Goal: Transaction & Acquisition: Purchase product/service

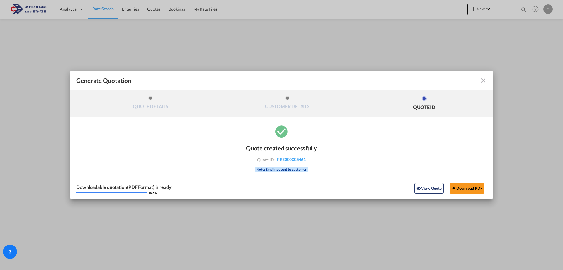
click at [272, 107] on div "Generate Quotation QUOTE DETAILS CUSTOMER DETAILS QUOTE ID Start Date 12 Aug 20…" at bounding box center [281, 135] width 563 height 270
click at [272, 84] on md-toolbar "Generate Quotation" at bounding box center [281, 80] width 423 height 19
click at [272, 79] on md-icon "icon-close fg-AAA8AD cursor m-0" at bounding box center [483, 80] width 7 height 7
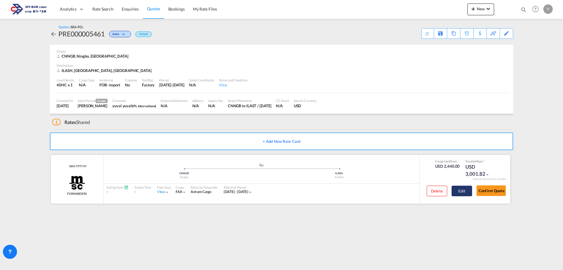
click at [272, 193] on button "Edit" at bounding box center [462, 190] width 21 height 11
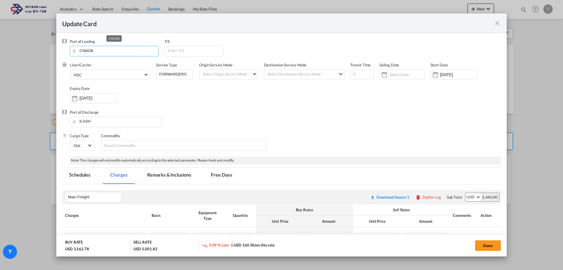
click at [111, 52] on input "CNNGB" at bounding box center [116, 50] width 86 height 9
click at [109, 74] on span "MSC" at bounding box center [109, 74] width 70 height 5
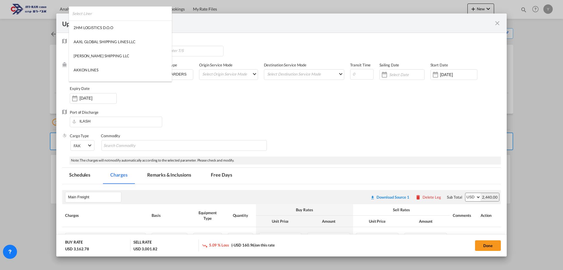
scroll to position [784, 0]
click at [222, 93] on md-backdrop at bounding box center [281, 135] width 563 height 270
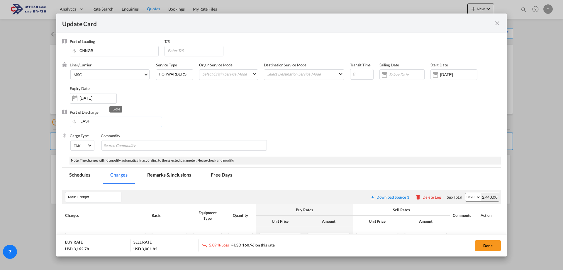
click at [117, 122] on input "ILASH" at bounding box center [117, 121] width 89 height 9
drag, startPoint x: 100, startPoint y: 125, endPoint x: 43, endPoint y: 127, distance: 57.0
click at [43, 127] on div "Update Card Port of Loading CNNGB T/S Liner/Carrier MSC Service Type FORWARDERS…" at bounding box center [281, 135] width 563 height 270
type input "י"
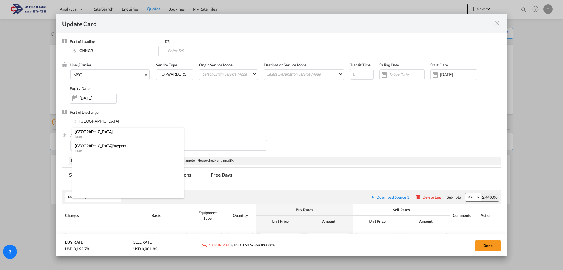
click at [86, 137] on div "Israel" at bounding box center [126, 136] width 103 height 4
type input "Haifa, ILHFA"
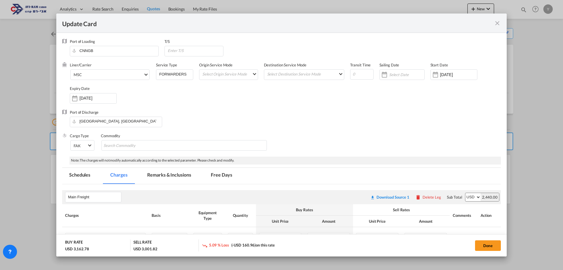
click at [257, 109] on div "Liner/Carrier MSC Service Type FORWARDERS Origin Service Mode Select Origin Ser…" at bounding box center [285, 85] width 431 height 47
click at [272, 246] on button "Done" at bounding box center [488, 245] width 26 height 11
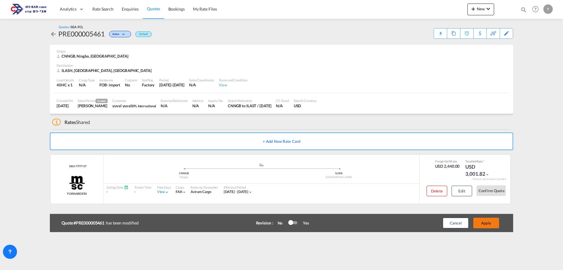
click at [272, 224] on button "Apply" at bounding box center [487, 222] width 26 height 11
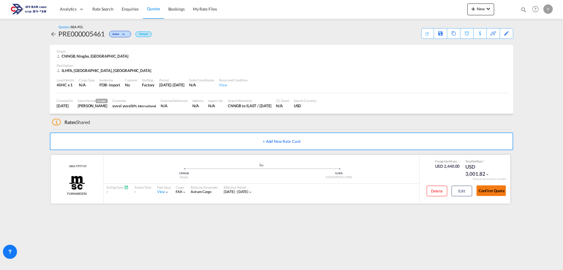
click at [272, 188] on button "Confirm Quote" at bounding box center [491, 190] width 29 height 11
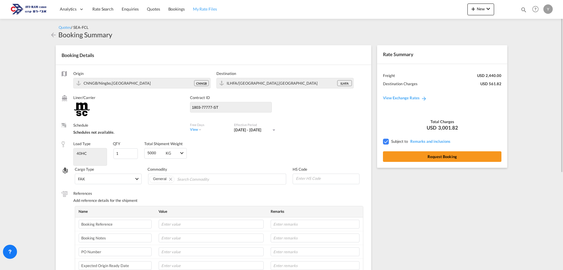
click at [214, 9] on span "My Rate Files" at bounding box center [205, 8] width 24 height 5
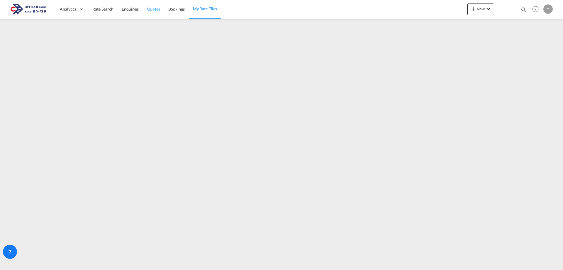
click at [147, 13] on link "Quotes" at bounding box center [153, 9] width 21 height 19
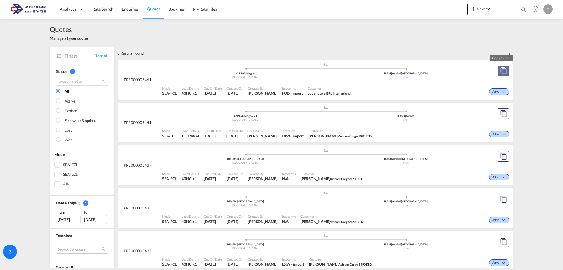
click at [272, 68] on md-icon "assets/icons/custom/copyQuote.svg" at bounding box center [503, 70] width 7 height 7
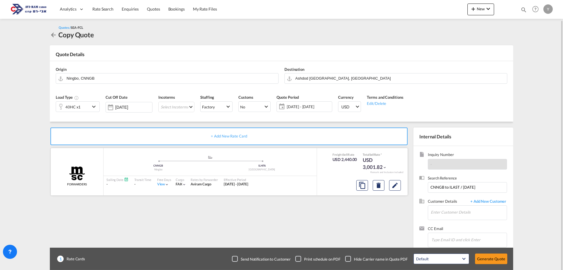
scroll to position [10, 0]
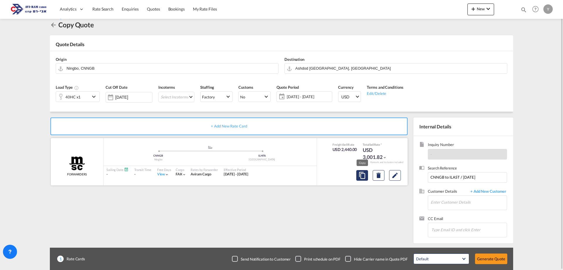
click at [272, 175] on md-icon "assets/icons/custom/copyQuote.svg" at bounding box center [362, 175] width 7 height 7
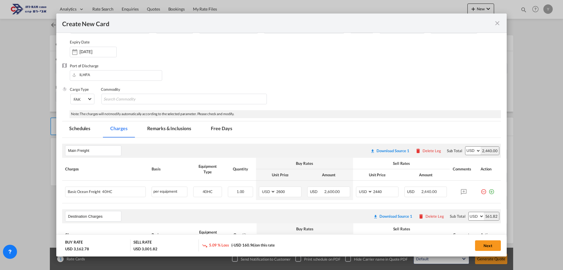
scroll to position [0, 0]
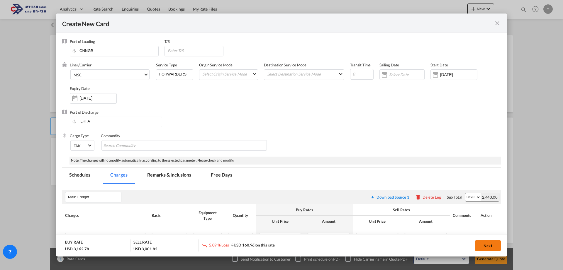
click at [272, 244] on button "Next" at bounding box center [488, 245] width 26 height 11
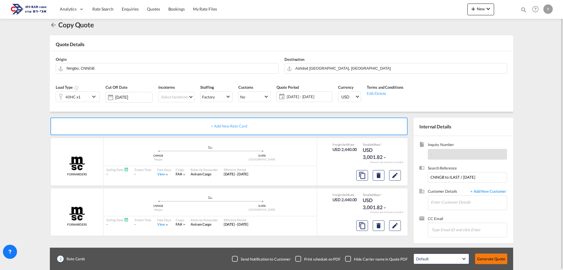
click at [272, 260] on button "Generate Quote" at bounding box center [491, 258] width 32 height 11
click at [168, 13] on link "Bookings" at bounding box center [176, 9] width 25 height 19
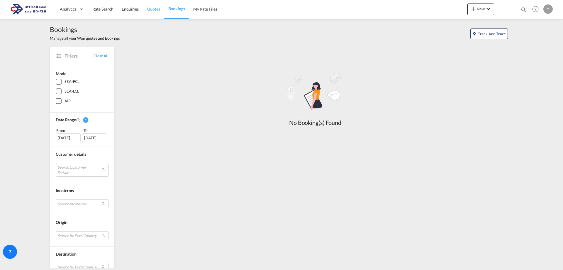
click at [145, 12] on link "Quotes" at bounding box center [153, 9] width 21 height 19
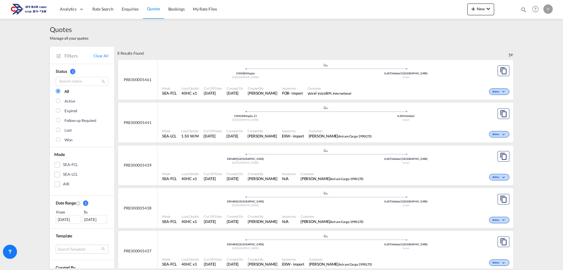
click at [137, 75] on div "PRE000005461" at bounding box center [137, 80] width 39 height 40
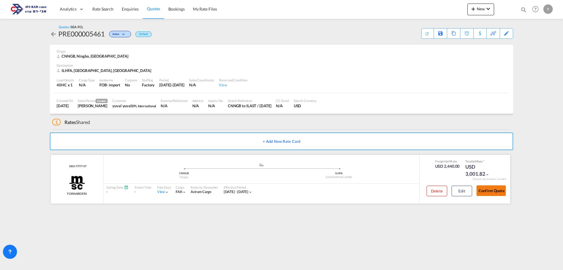
click at [272, 193] on button "Confirm Quote" at bounding box center [491, 190] width 29 height 11
click at [272, 37] on div "Copy Quote" at bounding box center [448, 33] width 20 height 10
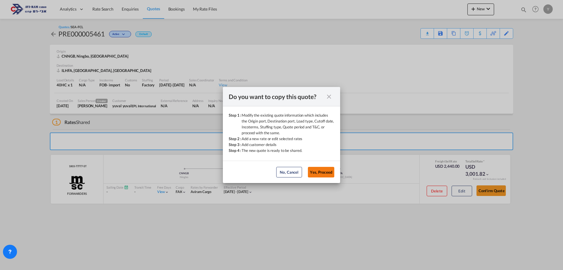
click at [272, 173] on button "Yes, Proceed" at bounding box center [321, 172] width 26 height 11
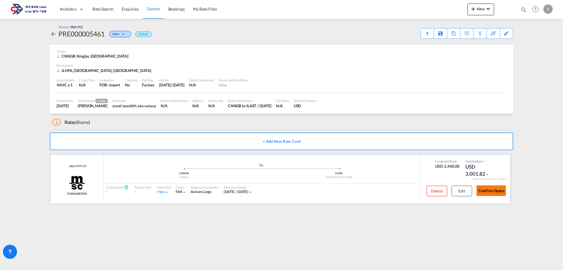
click at [272, 188] on button "Confirm Quote" at bounding box center [491, 190] width 29 height 11
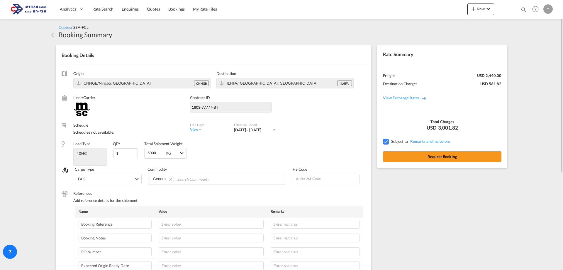
click at [272, 197] on div "Rate Summary Freight USD 2,440.00 Destination Charges USD 561.82 View Exchange …" at bounding box center [443, 230] width 139 height 383
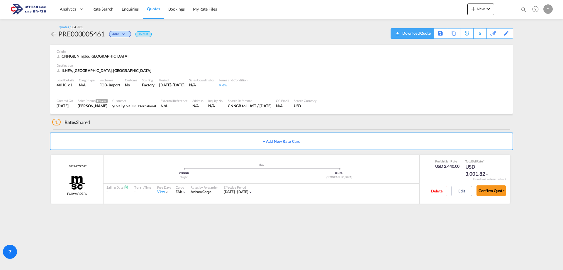
click at [272, 34] on div "Download Quote" at bounding box center [416, 32] width 30 height 9
click at [37, 9] on img at bounding box center [29, 9] width 40 height 13
click at [272, 7] on md-icon "icon-chevron-down" at bounding box center [488, 8] width 7 height 7
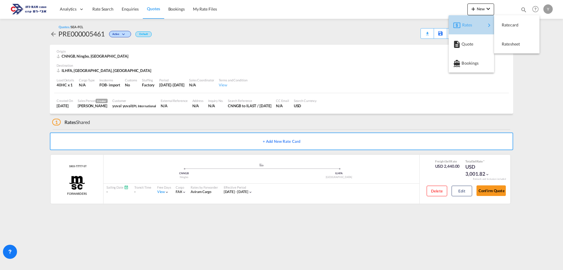
click at [272, 25] on md-icon "button" at bounding box center [457, 25] width 7 height 7
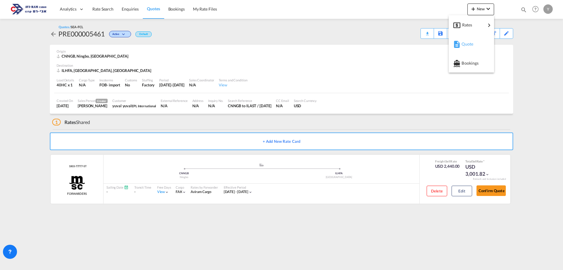
click at [272, 42] on span "Quote" at bounding box center [465, 44] width 6 height 12
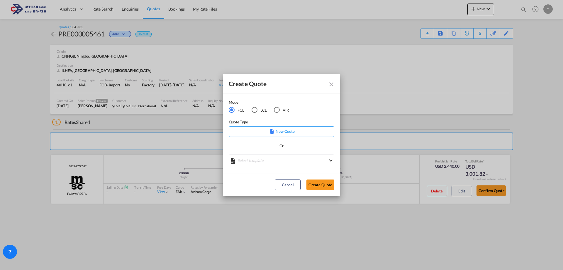
click at [272, 85] on button "Create QuoteModeFCL LCLAIR ..." at bounding box center [331, 83] width 11 height 11
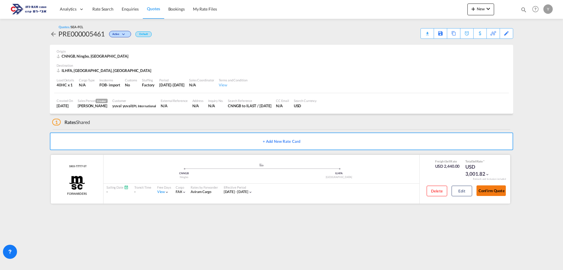
click at [272, 187] on button "Confirm Quote" at bounding box center [491, 190] width 29 height 11
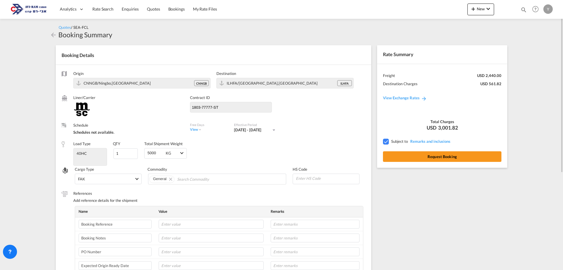
click at [272, 7] on div "Y" at bounding box center [548, 8] width 9 height 9
click at [230, 16] on md-backdrop at bounding box center [281, 135] width 563 height 270
click at [144, 8] on link "Quotes" at bounding box center [153, 9] width 21 height 19
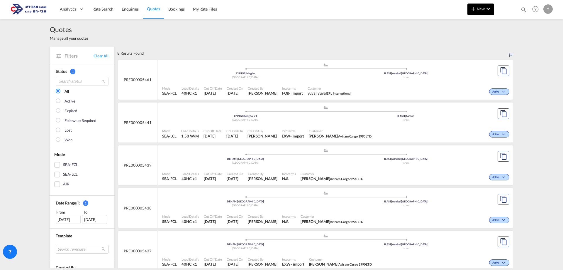
click at [272, 5] on button "New" at bounding box center [481, 10] width 27 height 12
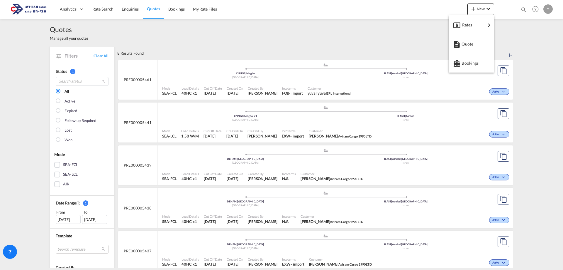
click at [222, 32] on md-backdrop at bounding box center [281, 135] width 563 height 270
click at [101, 11] on span "Rate Search" at bounding box center [102, 8] width 21 height 5
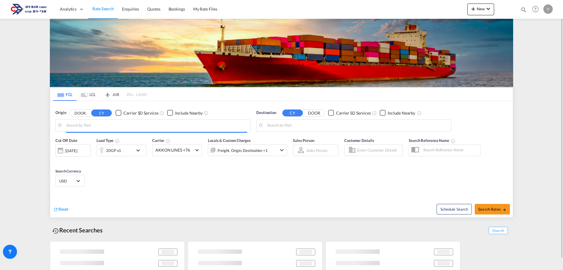
type input "Ningbo, CNNGB"
type input "Ashdod Southport, ILAST"
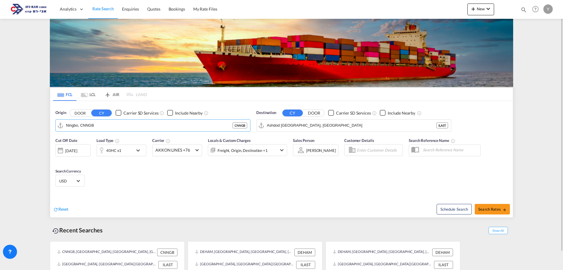
drag, startPoint x: 103, startPoint y: 130, endPoint x: 36, endPoint y: 134, distance: 67.6
click at [36, 134] on md-content "Analytics Dashboard Rate Search Enquiries Quotes Bookings" at bounding box center [281, 135] width 563 height 270
click at [116, 133] on div "Origin DOOR CY Carrier SD Services Include Nearby Ningbo, CNNGB CNNGB" at bounding box center [153, 121] width 201 height 28
type input "l"
drag, startPoint x: 105, startPoint y: 128, endPoint x: 97, endPoint y: 128, distance: 7.9
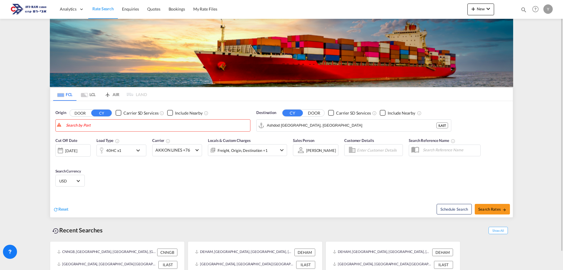
click at [107, 113] on button "CY" at bounding box center [101, 112] width 21 height 7
click at [79, 114] on button "DOOR" at bounding box center [80, 112] width 21 height 7
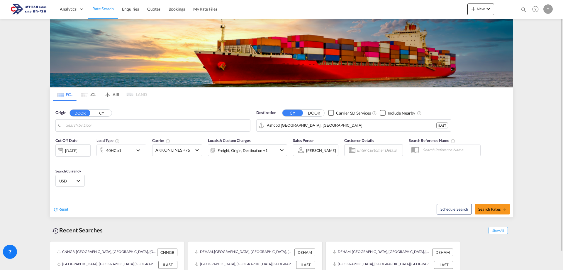
click at [104, 114] on button "CY" at bounding box center [101, 112] width 21 height 7
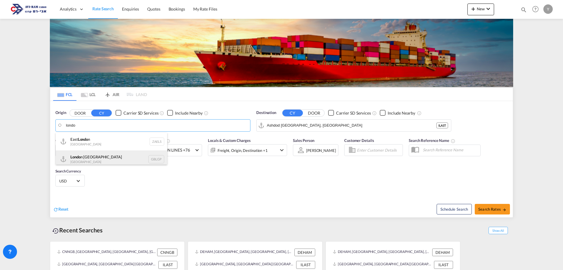
click at [94, 159] on div "Londo n Gateway Port United Kingdom GBLGP" at bounding box center [112, 159] width 112 height 18
type input "[GEOGRAPHIC_DATA], [GEOGRAPHIC_DATA]"
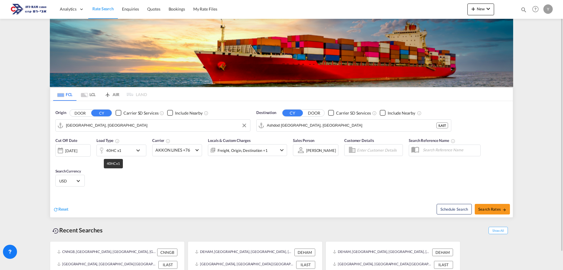
click at [118, 151] on div "40HC x1" at bounding box center [113, 150] width 15 height 8
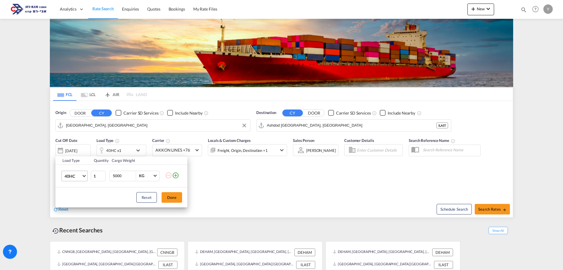
click at [82, 177] on md-select-value "40HC" at bounding box center [75, 176] width 23 height 10
click at [79, 147] on md-option "20GP" at bounding box center [80, 148] width 40 height 14
click at [272, 177] on div "Load Type Quantity Cargo Weight 20GP 1 5000 KG KG Load type addition is restric…" at bounding box center [281, 135] width 563 height 270
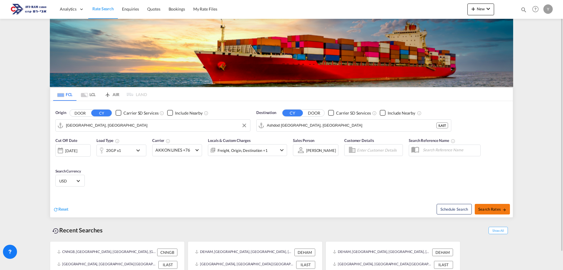
click at [272, 210] on span "Search Rates" at bounding box center [493, 209] width 28 height 5
type input "GBLGP to ILAST / 12 Aug 2025"
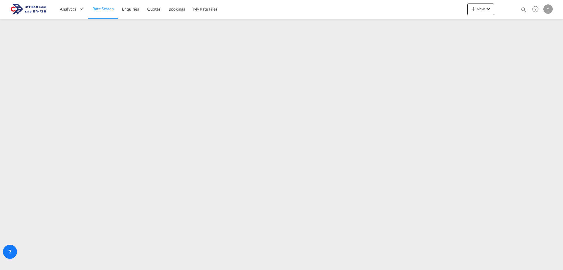
click at [105, 6] on span "Rate Search" at bounding box center [102, 8] width 21 height 5
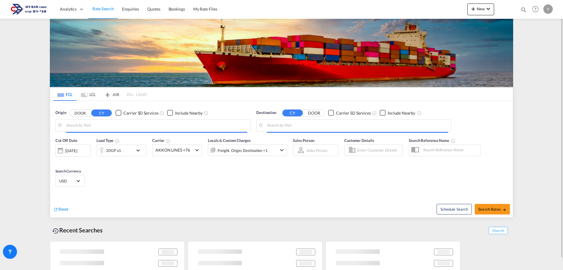
type input "[GEOGRAPHIC_DATA], [GEOGRAPHIC_DATA]"
type input "Ashdod Southport, ILAST"
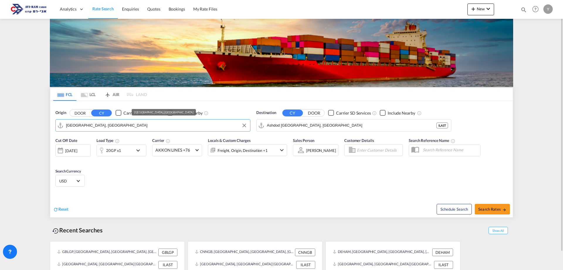
click at [101, 128] on input "[GEOGRAPHIC_DATA], [GEOGRAPHIC_DATA]" at bounding box center [156, 125] width 181 height 9
click at [272, 211] on span "Search Rates" at bounding box center [493, 209] width 28 height 5
type input "GBLGP to ILAST / 12 Aug 2025"
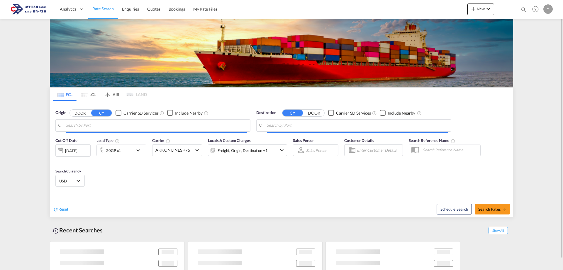
type input "[GEOGRAPHIC_DATA], [GEOGRAPHIC_DATA]"
type input "Ashdod [GEOGRAPHIC_DATA], [GEOGRAPHIC_DATA]"
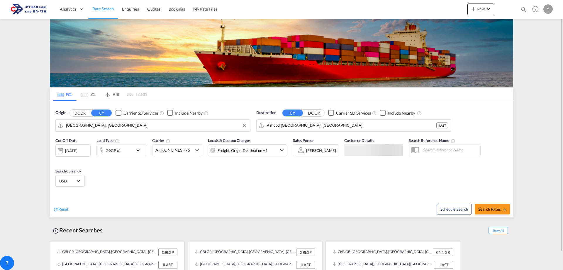
click at [86, 124] on input "[GEOGRAPHIC_DATA], [GEOGRAPHIC_DATA]" at bounding box center [156, 125] width 181 height 9
type input "l"
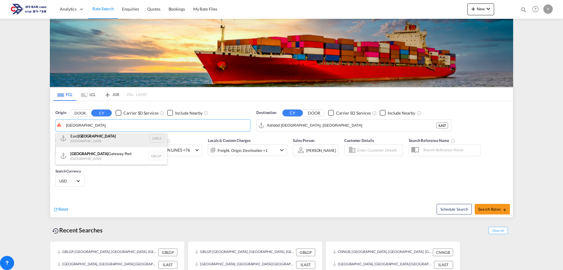
scroll to position [4, 0]
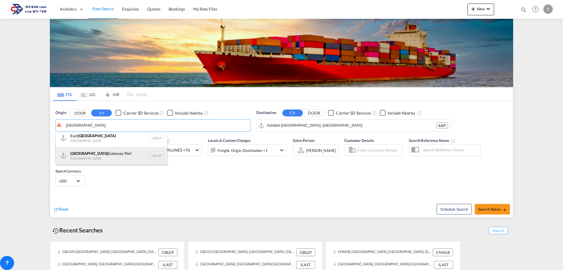
click at [93, 156] on div "London Gateway Port United Kingdom GBLGP" at bounding box center [112, 156] width 112 height 18
type input "[GEOGRAPHIC_DATA], [GEOGRAPHIC_DATA]"
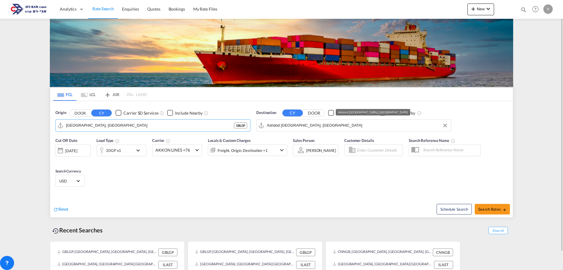
click at [281, 124] on input "Ashdod Southport, ILAST" at bounding box center [357, 125] width 181 height 9
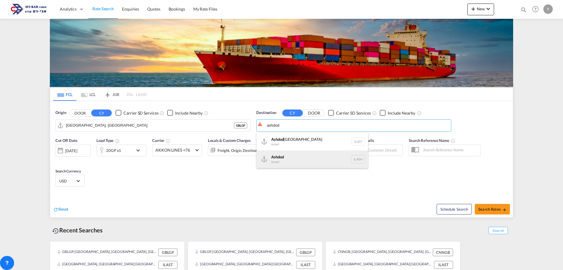
click at [285, 156] on div "Ashdod Israel ILASH" at bounding box center [313, 159] width 112 height 18
type input "Ashdod, ILASH"
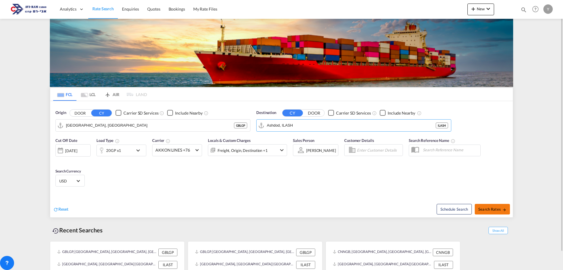
click at [505, 207] on span "Search Rates" at bounding box center [493, 209] width 28 height 5
type input "GBLGP to ILASH / 12 Aug 2025"
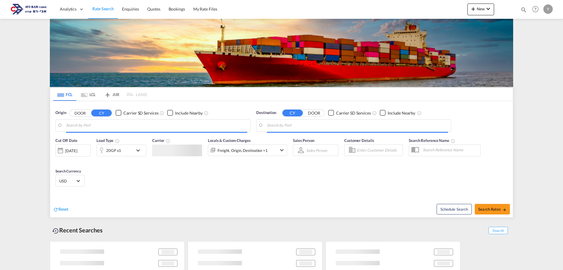
type input "[GEOGRAPHIC_DATA], [GEOGRAPHIC_DATA]"
type input "Ashdod, ILASH"
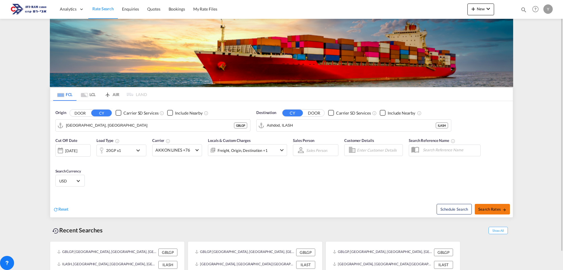
click at [501, 207] on span "Search Rates" at bounding box center [493, 209] width 28 height 5
type input "GBLGP to ILASH / 12 Aug 2025"
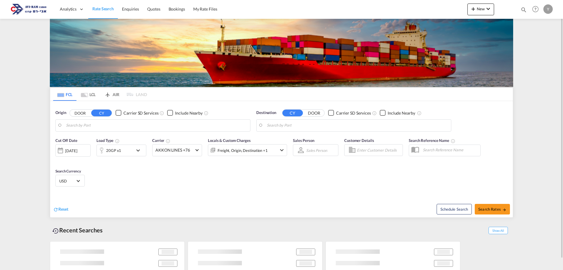
type input "[GEOGRAPHIC_DATA], [GEOGRAPHIC_DATA]"
type input "Ashdod, ILASH"
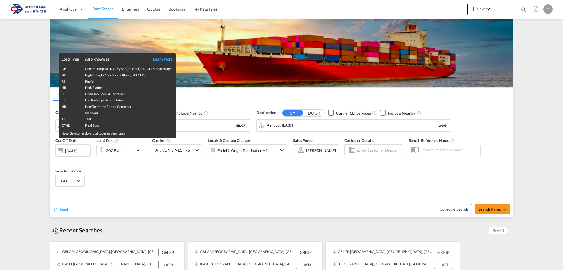
click at [307, 149] on div "Load Type Also known as Learn More GP General Purpose, DV(Dry Van), FT(Feet), H…" at bounding box center [281, 135] width 563 height 270
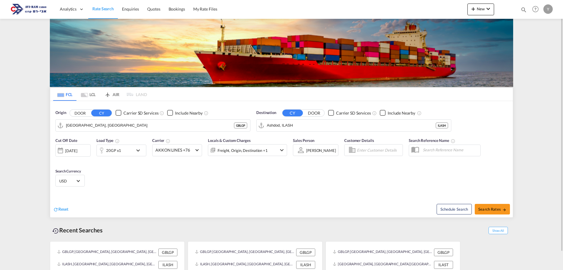
click at [308, 151] on div "Yulia Vainblat" at bounding box center [321, 150] width 30 height 5
click at [307, 168] on md-backdrop at bounding box center [281, 135] width 563 height 270
click at [489, 209] on span "Search Rates" at bounding box center [493, 209] width 28 height 5
type input "GBLGP to ILASH / [DATE]"
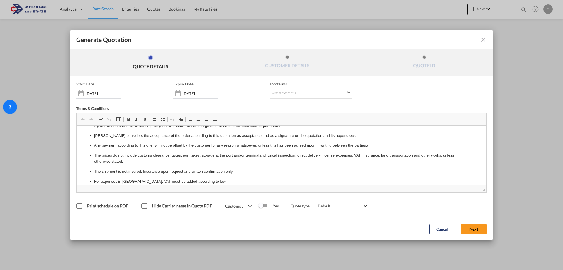
scroll to position [176, 0]
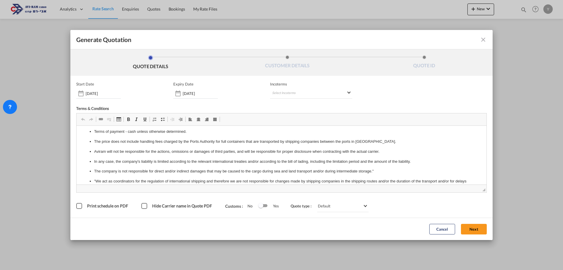
click at [468, 229] on button "Next" at bounding box center [474, 229] width 26 height 11
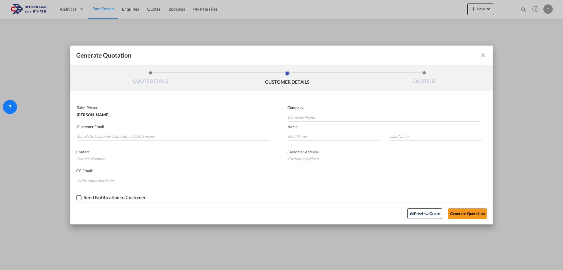
scroll to position [0, 0]
click at [129, 136] on input "Search by Customer Name/Email Id/Company" at bounding box center [173, 136] width 193 height 9
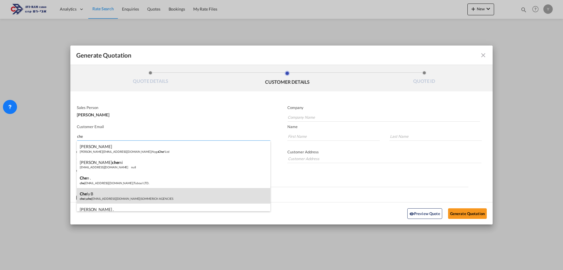
type input "che"
click at [122, 200] on div "Che ly B che ly. che ly@c.com | SOMMERICH AGENCIES" at bounding box center [174, 196] width 194 height 16
type input "SOMMERICH AGENCIES"
type input "chely.chely@c.com"
type input "Chely"
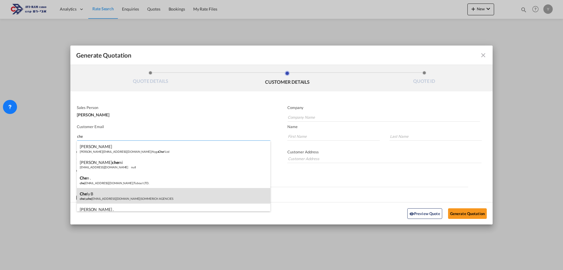
type input "B"
type input "00000000"
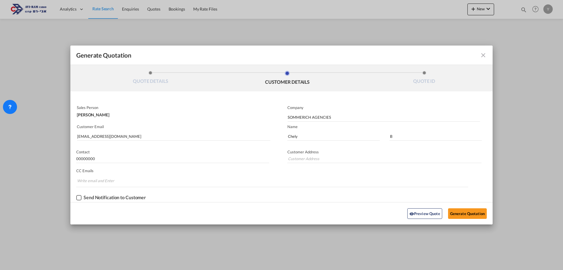
click at [484, 54] on md-icon "icon-close fg-AAA8AD cursor m-0" at bounding box center [483, 55] width 7 height 7
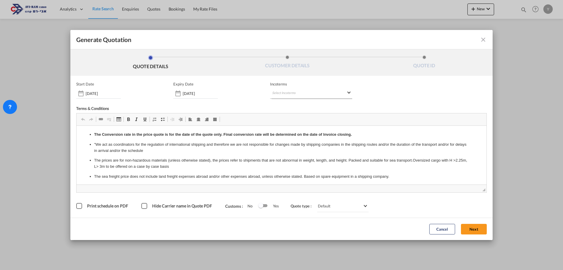
click at [325, 95] on md-select "Select Incoterms FOB - export Free on Board FOB - import Free on Board DPU - ex…" at bounding box center [311, 93] width 82 height 11
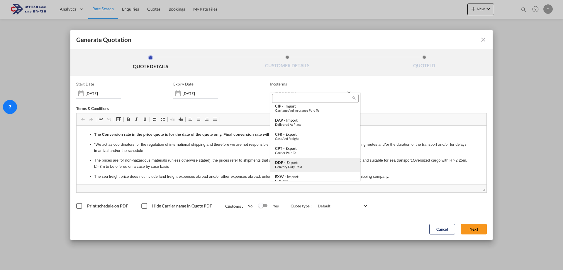
scroll to position [205, 0]
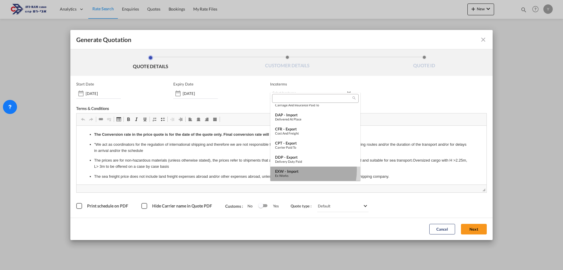
click at [294, 170] on div "EXW - import" at bounding box center [315, 171] width 81 height 5
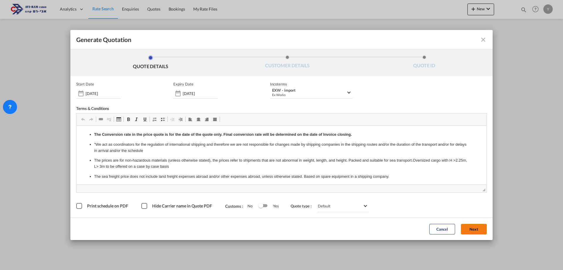
click at [482, 229] on button "Next" at bounding box center [474, 229] width 26 height 11
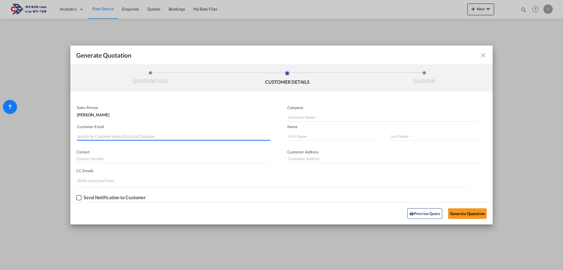
click at [134, 139] on input "Search by Customer Name/Email Id/Company" at bounding box center [173, 136] width 193 height 9
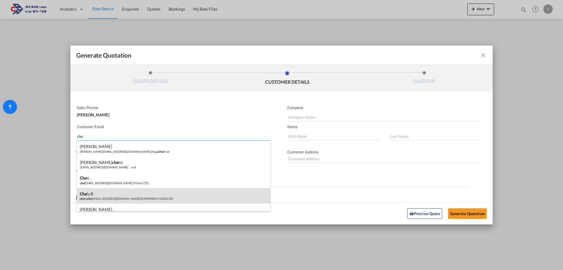
type input "che"
click at [94, 192] on div "Che ly B che ly. che ly@c.com | SOMMERICH AGENCIES" at bounding box center [174, 196] width 194 height 16
type input "SOMMERICH AGENCIES"
type input "chely.chely@c.com"
type input "Chely"
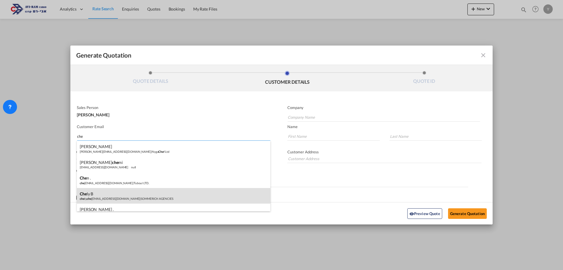
type input "B"
type input "00000000"
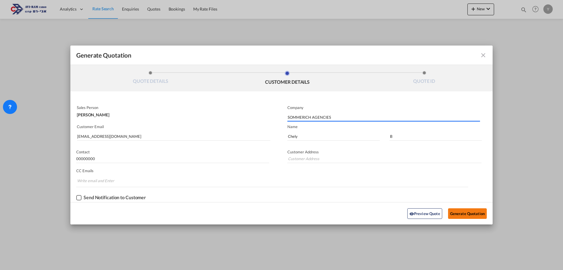
click at [466, 215] on button "Generate Quotation" at bounding box center [467, 213] width 39 height 11
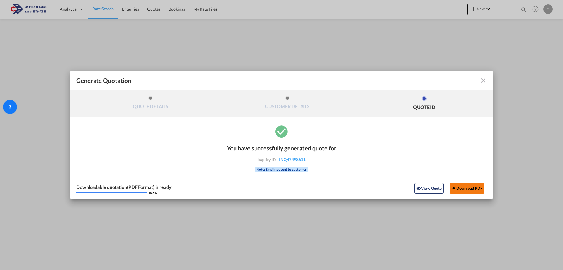
click at [460, 188] on button "Download PDF" at bounding box center [467, 188] width 35 height 11
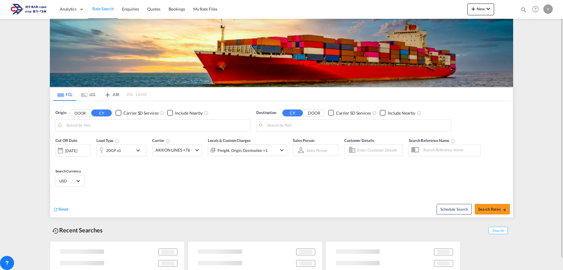
type input "[GEOGRAPHIC_DATA], [GEOGRAPHIC_DATA]"
type input "Ashdod, ILASH"
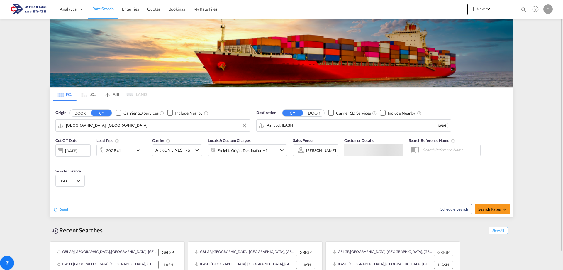
click at [108, 131] on md-autocomplete-wrap "[GEOGRAPHIC_DATA], [GEOGRAPHIC_DATA]" at bounding box center [156, 127] width 181 height 12
click at [109, 130] on md-autocomplete-wrap "[GEOGRAPHIC_DATA], [GEOGRAPHIC_DATA]" at bounding box center [156, 127] width 181 height 12
click at [111, 127] on input "[GEOGRAPHIC_DATA], [GEOGRAPHIC_DATA]" at bounding box center [156, 125] width 181 height 9
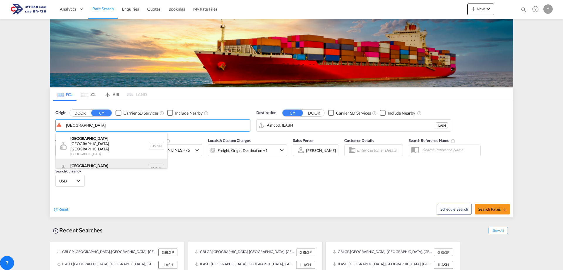
click at [85, 159] on div "[GEOGRAPHIC_DATA] [GEOGRAPHIC_DATA] NLRTM" at bounding box center [112, 168] width 112 height 18
type input "[GEOGRAPHIC_DATA], NLRTM"
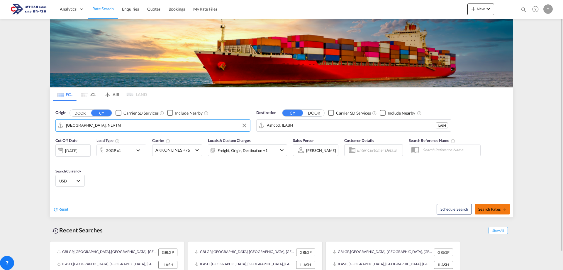
click at [490, 214] on button "Search Rates" at bounding box center [492, 209] width 35 height 11
type input "NLRTM to ILASH / [DATE]"
